Goal: Task Accomplishment & Management: Complete application form

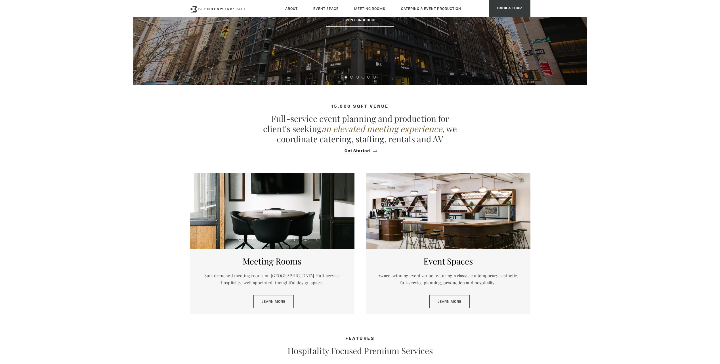
scroll to position [142, 0]
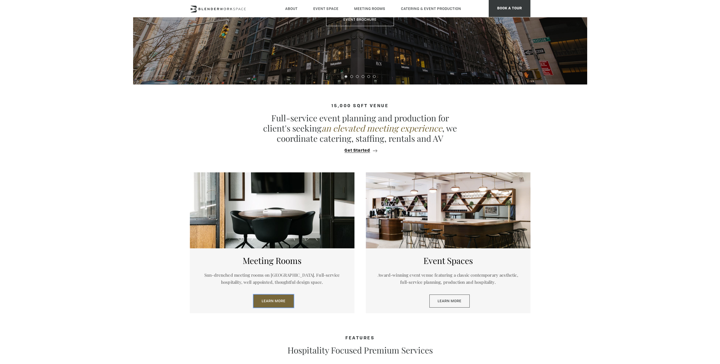
click at [272, 305] on link "Learn More" at bounding box center [273, 301] width 40 height 13
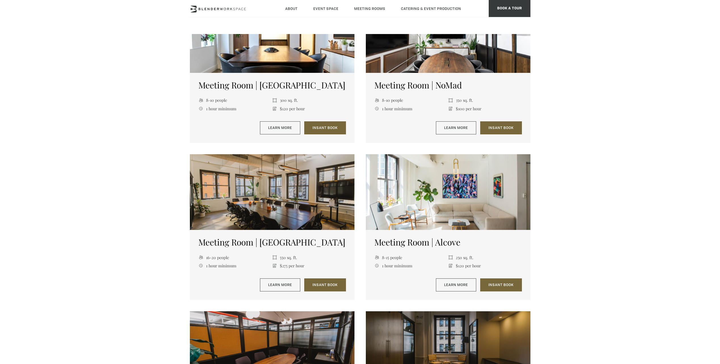
scroll to position [454, 0]
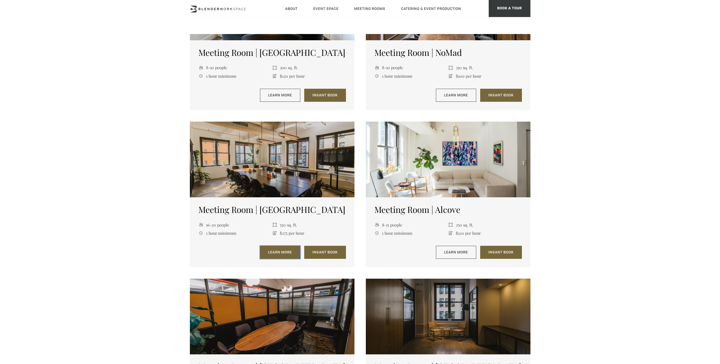
click at [274, 253] on link "Learn More" at bounding box center [280, 252] width 40 height 13
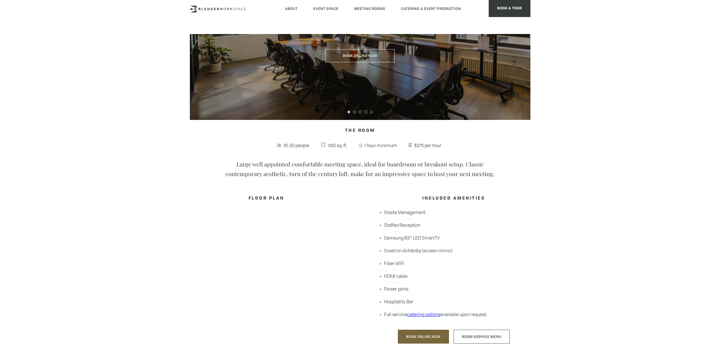
scroll to position [113, 0]
click at [471, 341] on link "Room Service Menu" at bounding box center [481, 337] width 56 height 14
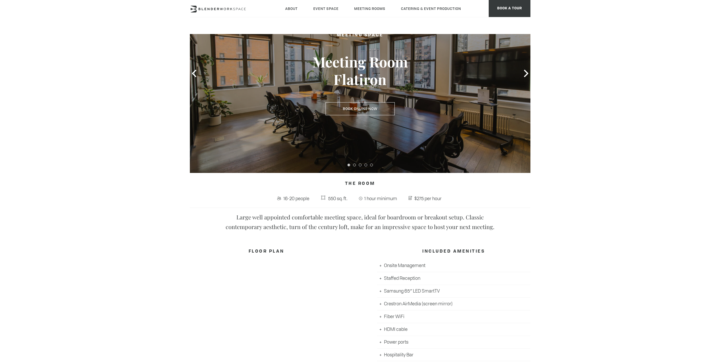
scroll to position [28, 0]
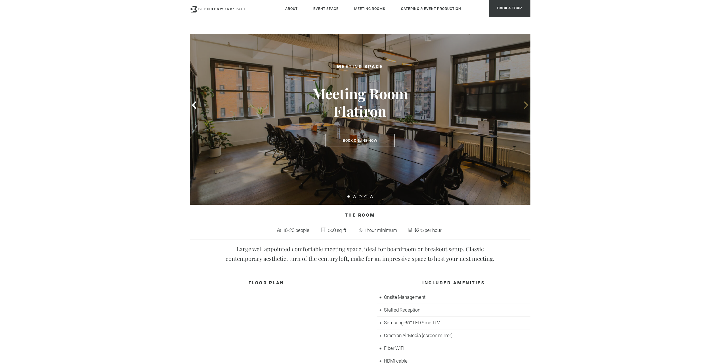
click at [527, 104] on icon at bounding box center [525, 105] width 7 height 7
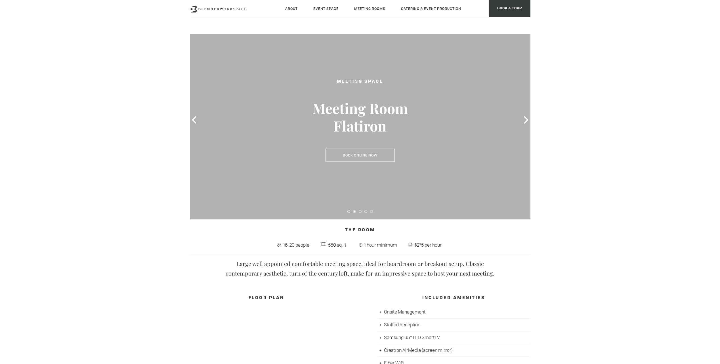
scroll to position [0, 0]
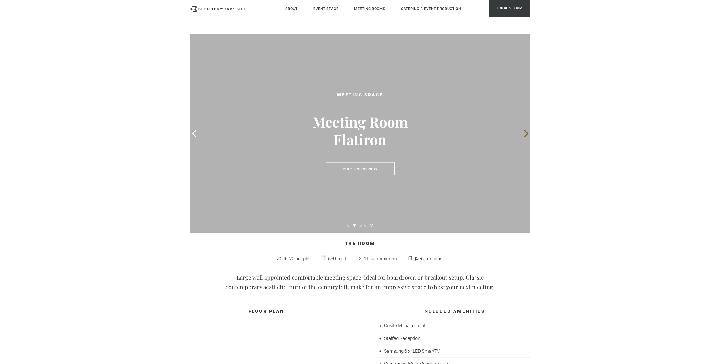
click at [526, 135] on icon at bounding box center [526, 133] width 4 height 7
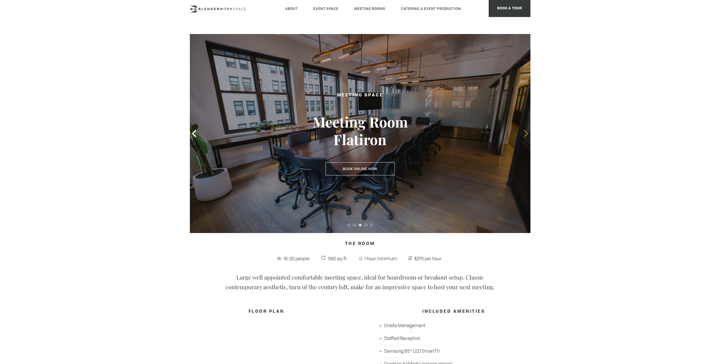
click at [525, 135] on icon at bounding box center [525, 133] width 7 height 7
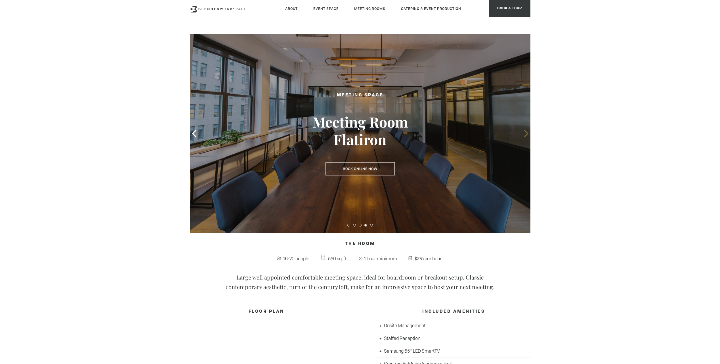
click at [525, 135] on icon at bounding box center [525, 133] width 7 height 7
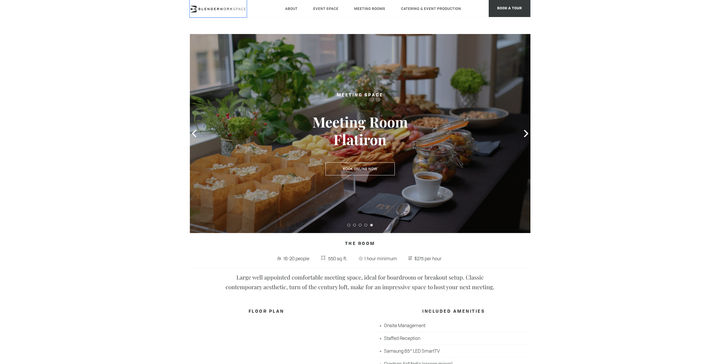
click at [216, 9] on icon at bounding box center [218, 9] width 57 height 7
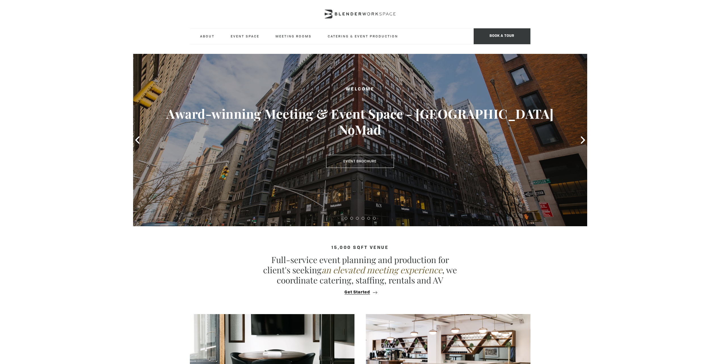
type div "[DATE]"
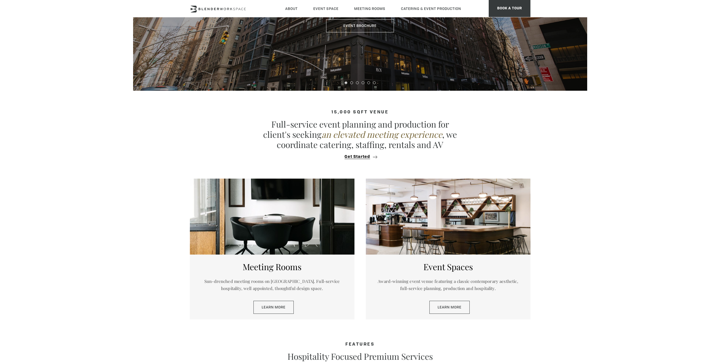
scroll to position [142, 0]
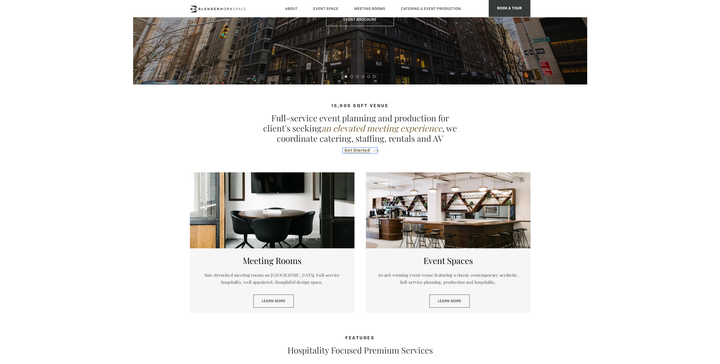
click at [360, 150] on span "Get Started" at bounding box center [357, 151] width 26 height 4
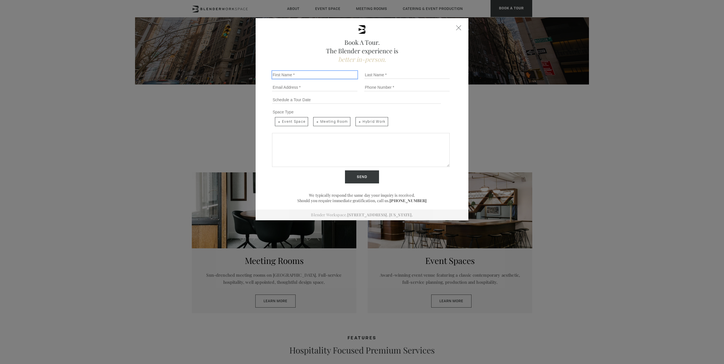
click at [311, 73] on input "First Name *" at bounding box center [314, 75] width 85 height 8
click at [434, 183] on div "Send" at bounding box center [362, 177] width 184 height 13
click at [457, 27] on span "Close form" at bounding box center [458, 27] width 5 height 5
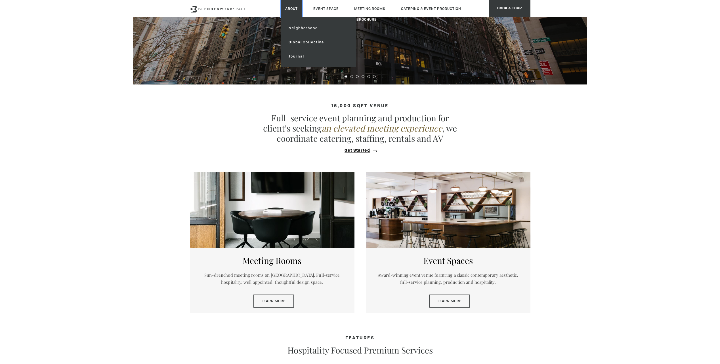
click at [295, 8] on link "About" at bounding box center [292, 8] width 22 height 17
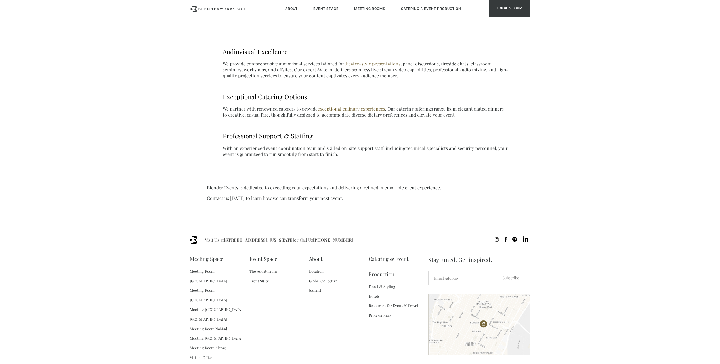
scroll to position [334, 0]
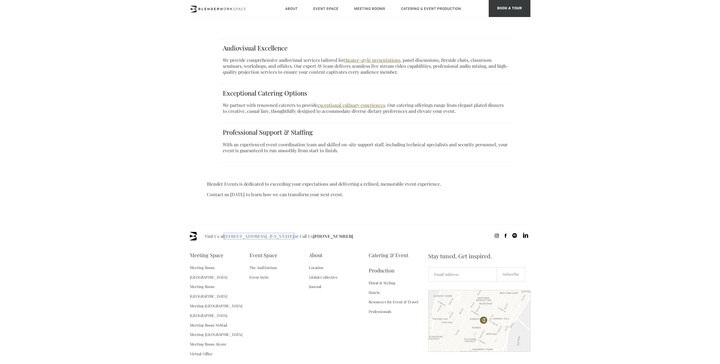
click at [256, 233] on link "[STREET_ADDRESS]. [US_STATE]" at bounding box center [259, 236] width 70 height 6
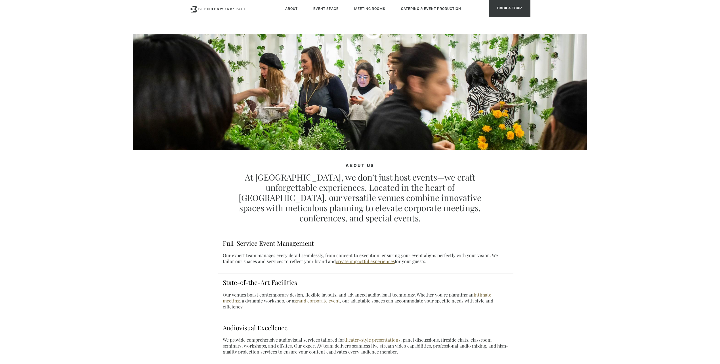
scroll to position [0, 0]
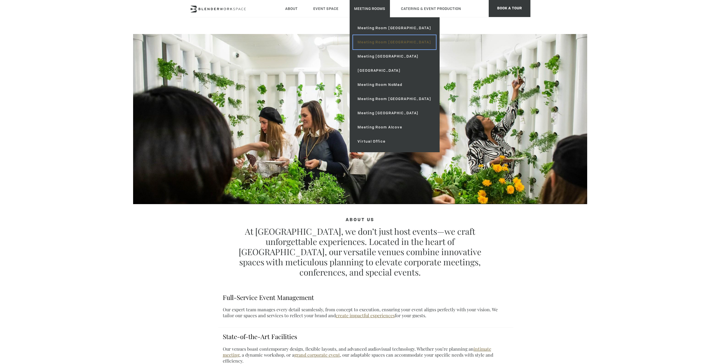
click at [380, 43] on link "Meeting Room [GEOGRAPHIC_DATA]" at bounding box center [394, 42] width 83 height 14
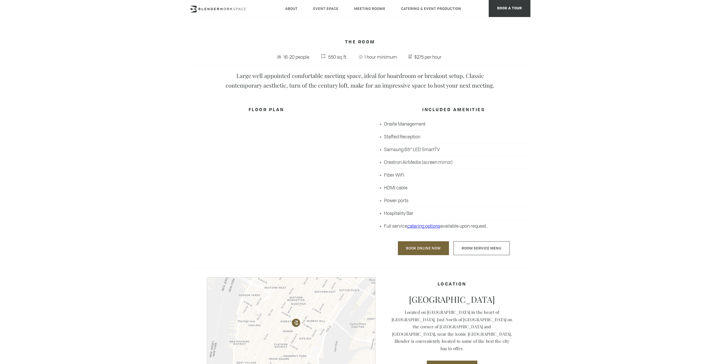
scroll to position [312, 0]
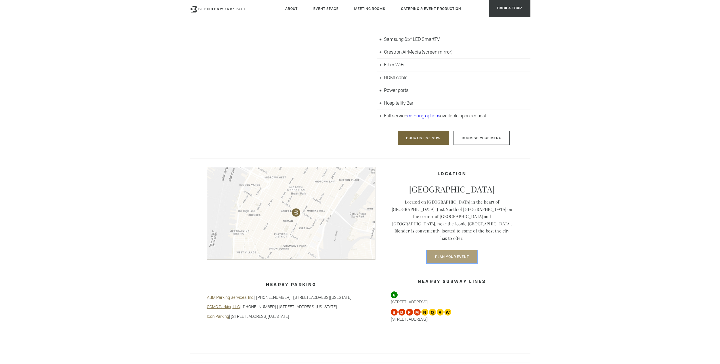
click at [454, 251] on button "Plan Your Event" at bounding box center [452, 257] width 50 height 13
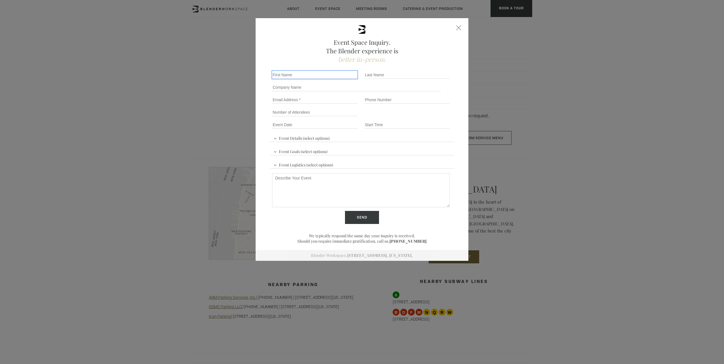
click at [299, 73] on input "First name *" at bounding box center [314, 75] width 85 height 8
type input "[PERSON_NAME]"
type input "Maniates"
type input "Duke Corporate Education"
type input "[PERSON_NAME][EMAIL_ADDRESS][PERSON_NAME][DOMAIN_NAME]"
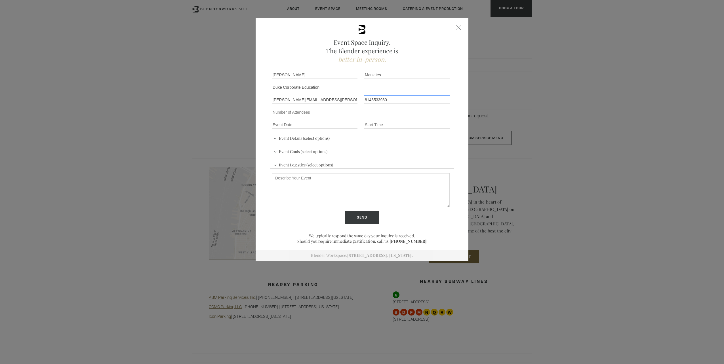
type input "8148533930"
type input "25"
type div "[DATE]"
click at [372, 124] on input "Event Time" at bounding box center [406, 125] width 85 height 8
type input "9 am"
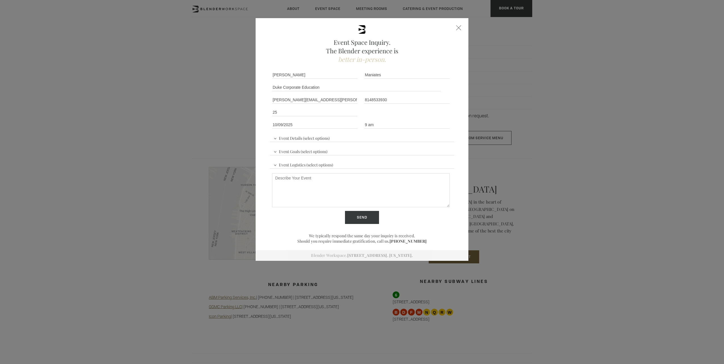
click at [330, 138] on div "Event Details (select options) Conference Workshop Product Launch Trade Show Fu…" at bounding box center [362, 162] width 184 height 63
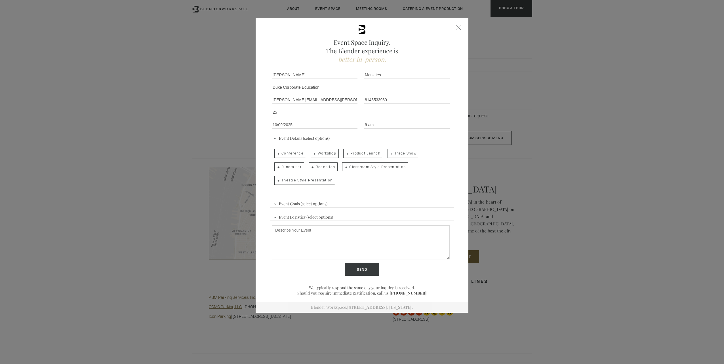
click at [322, 152] on span "Workshop" at bounding box center [325, 153] width 28 height 9
click at [312, 152] on input "Workshop" at bounding box center [310, 151] width 4 height 8
checkbox input "true"
click at [318, 203] on span "Event Goals (select options)" at bounding box center [300, 203] width 57 height 9
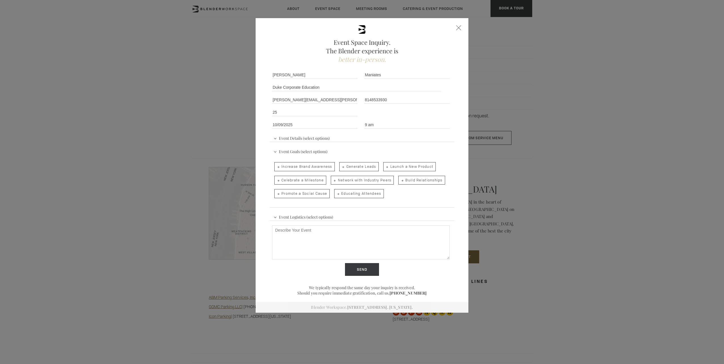
click at [320, 216] on span "Event Logistics (select options)" at bounding box center [303, 216] width 62 height 9
click at [319, 178] on span "Audio/Visual Presentation" at bounding box center [304, 180] width 60 height 9
click at [276, 178] on input "Audio/Visual Presentation" at bounding box center [274, 177] width 4 height 8
checkbox input "true"
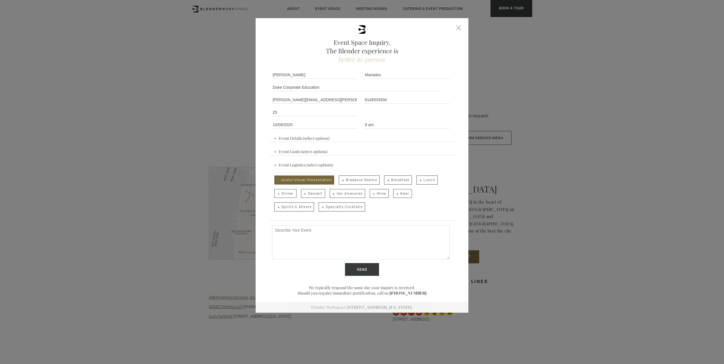
click at [426, 179] on span "Lunch" at bounding box center [426, 180] width 21 height 9
click at [418, 179] on input "Lunch" at bounding box center [416, 177] width 4 height 8
checkbox input "true"
click at [353, 235] on textarea "Describe Your Event" at bounding box center [361, 243] width 178 height 34
type textarea "Hi there! Looking for a location to host a full-day workshop [DATE][DATE], for …"
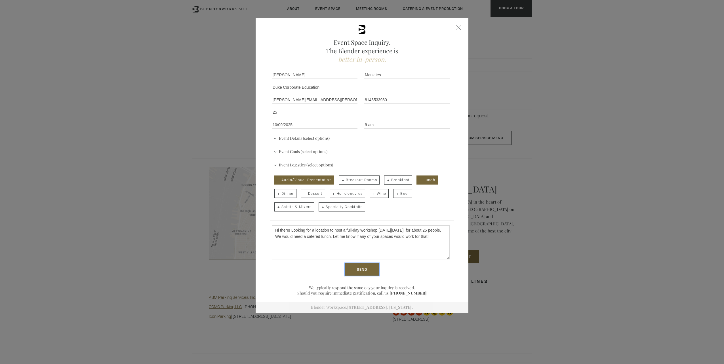
click at [364, 272] on input "Send" at bounding box center [362, 269] width 34 height 13
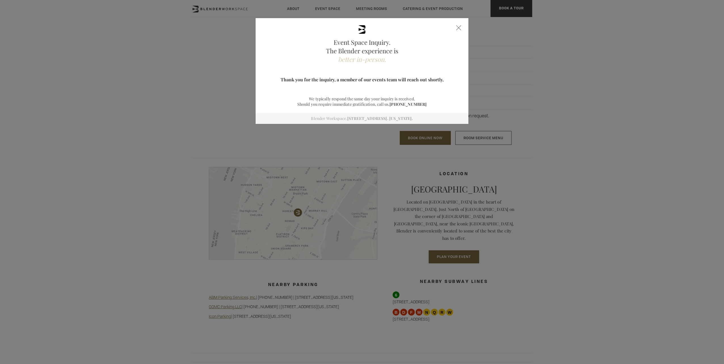
drag, startPoint x: 455, startPoint y: 28, endPoint x: 459, endPoint y: 26, distance: 4.2
click at [456, 28] on div at bounding box center [458, 27] width 5 height 5
